Goal: Use online tool/utility: Utilize a website feature to perform a specific function

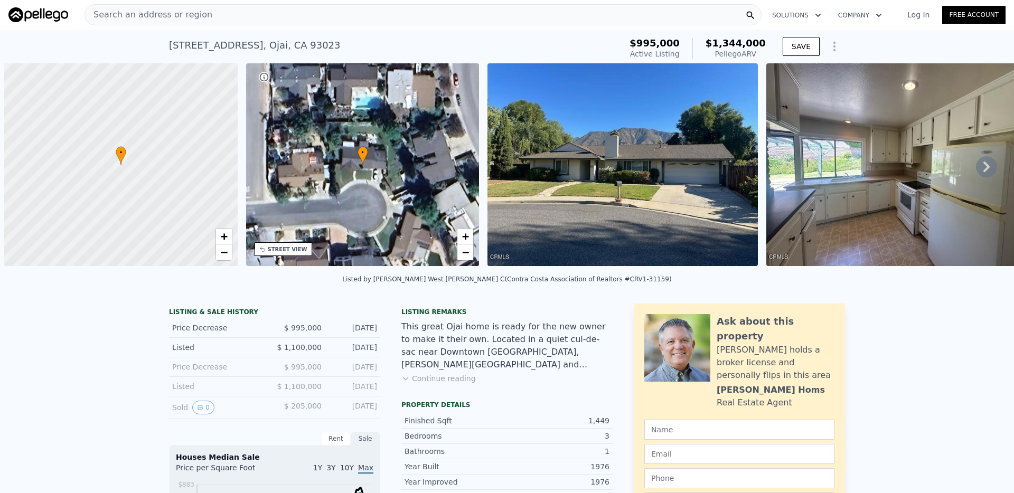
scroll to position [0, 4]
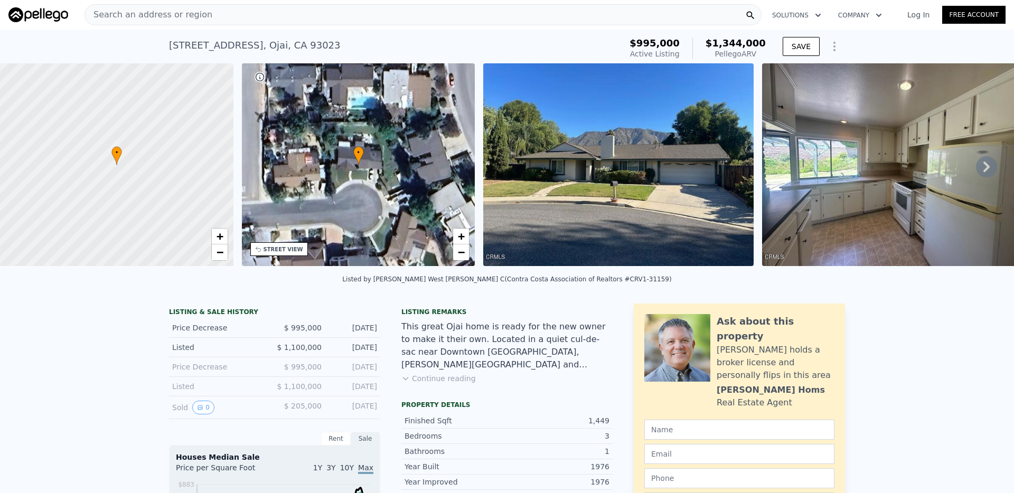
click at [407, 15] on div "Search an address or region" at bounding box center [422, 14] width 677 height 21
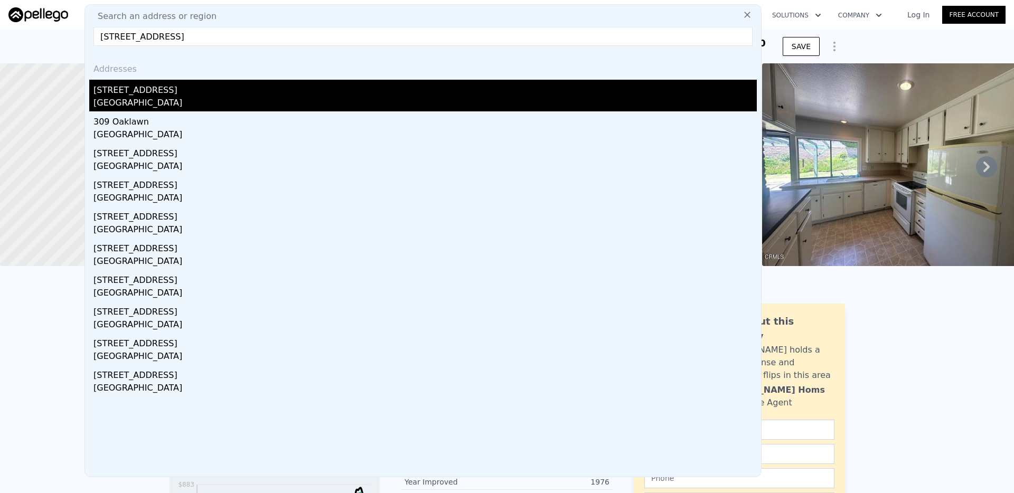
type input "[STREET_ADDRESS]"
click at [261, 101] on div "[GEOGRAPHIC_DATA]" at bounding box center [424, 104] width 663 height 15
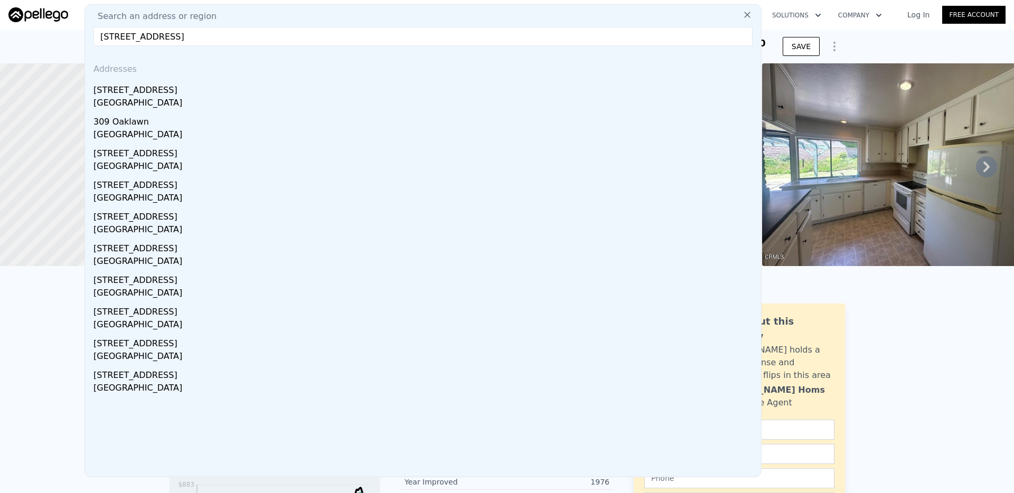
type input "3"
type input "5"
type input "2.75"
type input "5"
type input "2750"
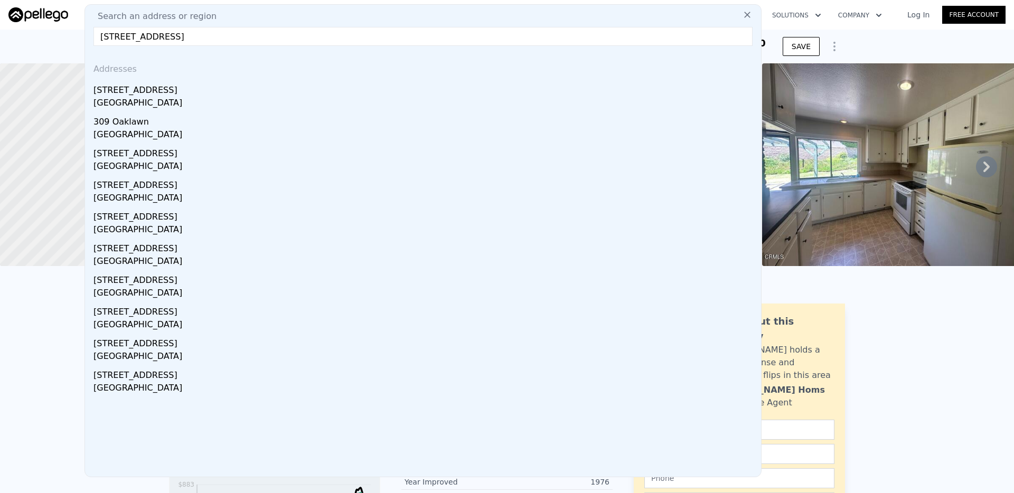
type input "4260"
type input "9247"
type input "19501"
type input "$ 3,568,000"
type input "8"
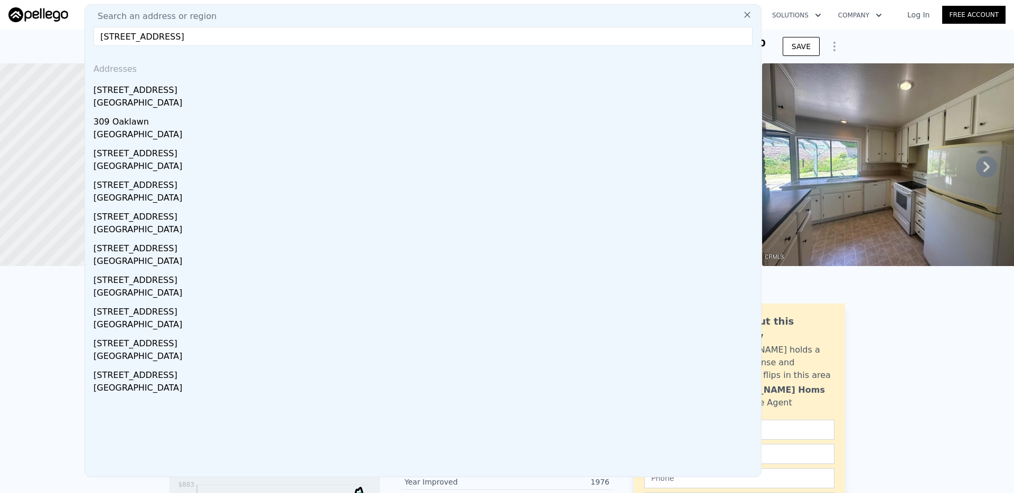
type input "-$ 230,752"
